Goal: Information Seeking & Learning: Learn about a topic

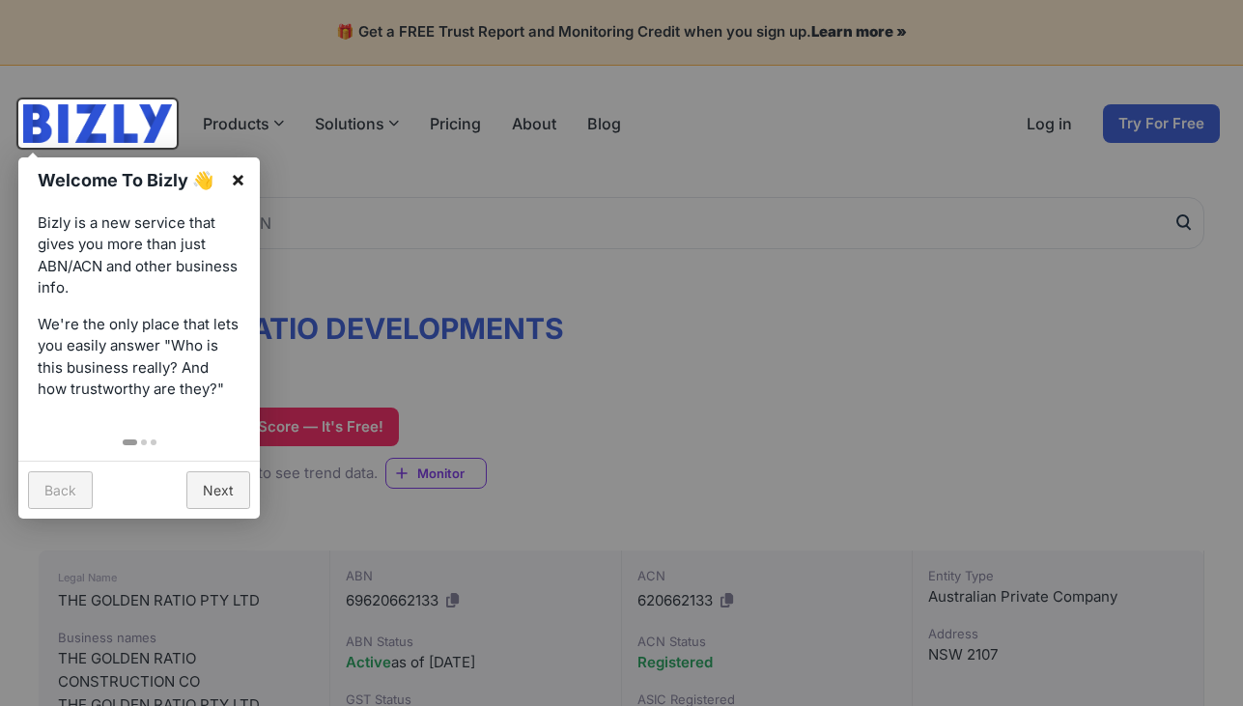
click at [233, 182] on link "×" at bounding box center [237, 178] width 43 height 43
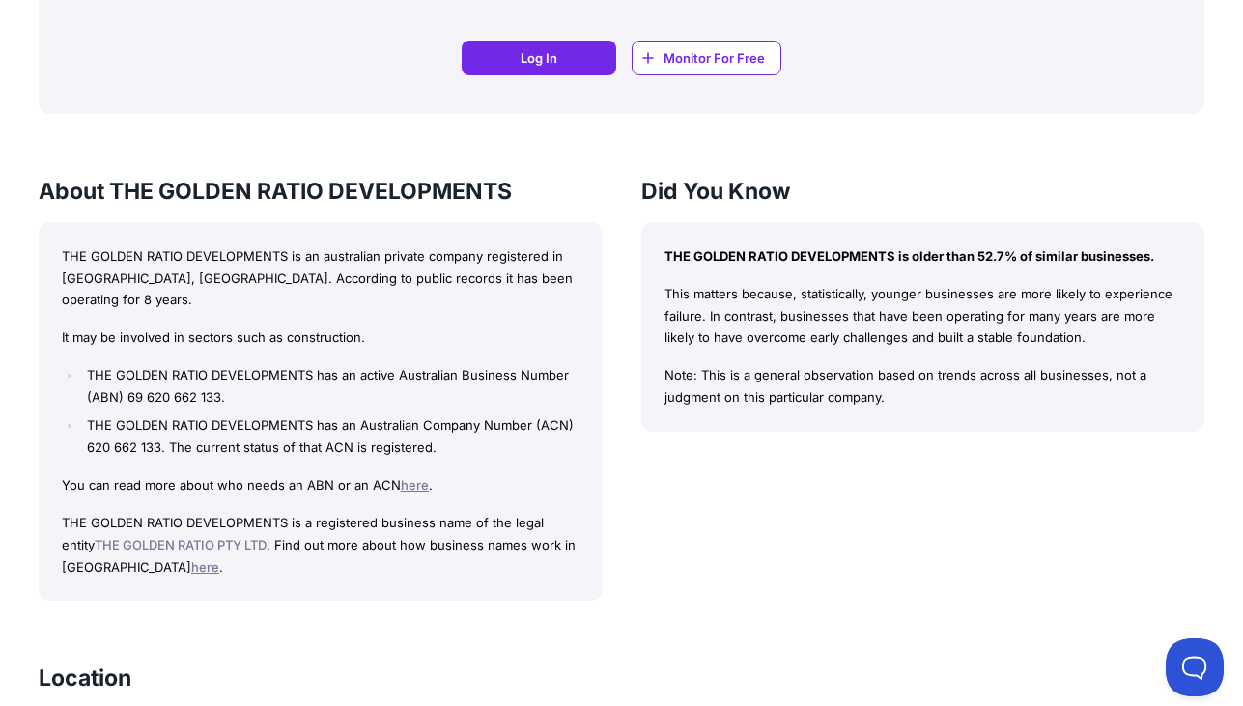
scroll to position [1639, 0]
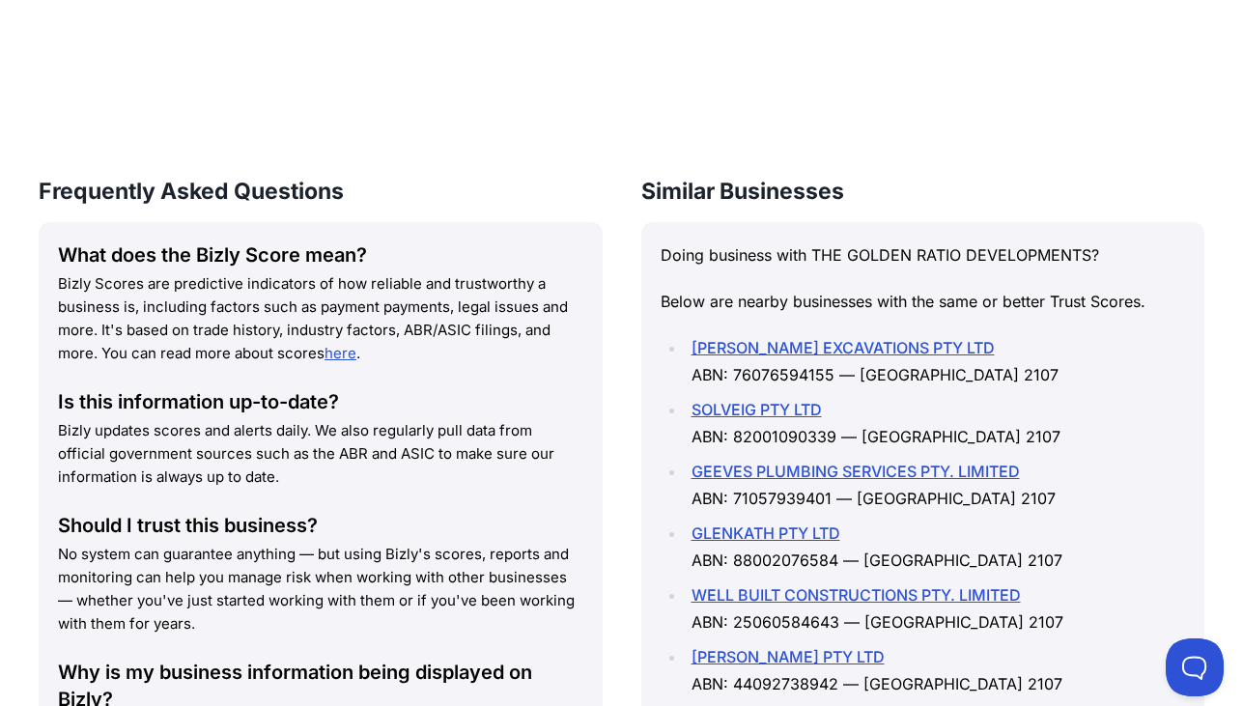
scroll to position [2645, 0]
click at [813, 339] on link "[PERSON_NAME] EXCAVATIONS PTY LTD" at bounding box center [843, 348] width 303 height 19
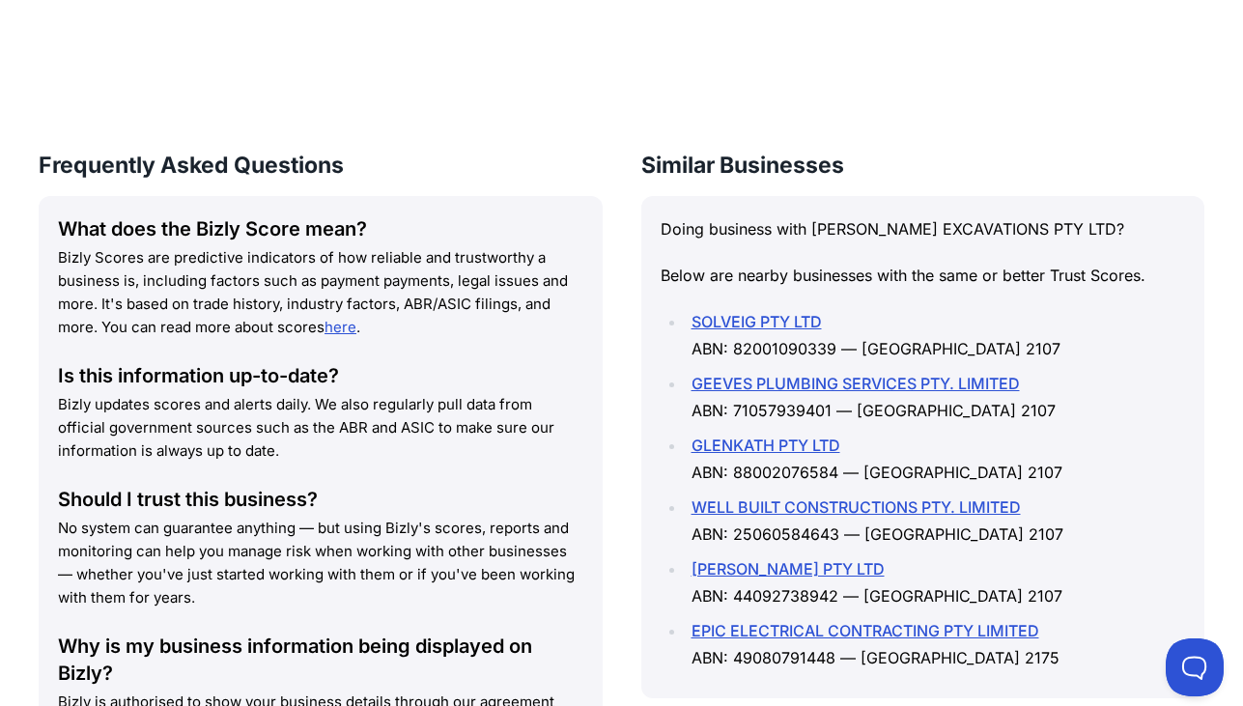
scroll to position [2903, 0]
